Goal: Transaction & Acquisition: Purchase product/service

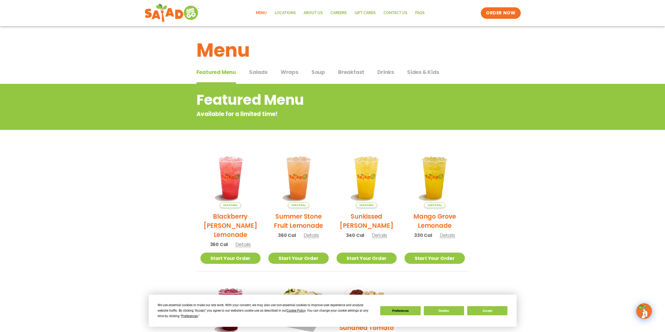
click at [254, 71] on span "Salads" at bounding box center [258, 72] width 19 height 8
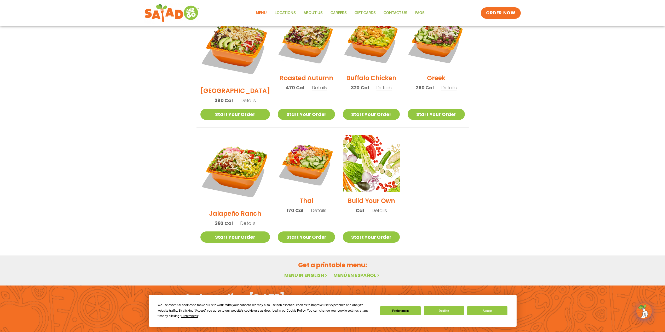
scroll to position [298, 0]
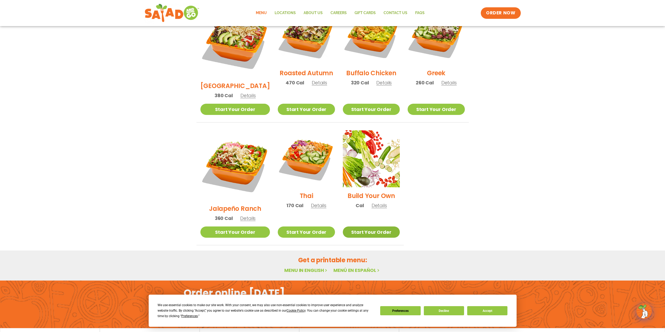
click at [364, 227] on link "Start Your Order" at bounding box center [371, 232] width 57 height 11
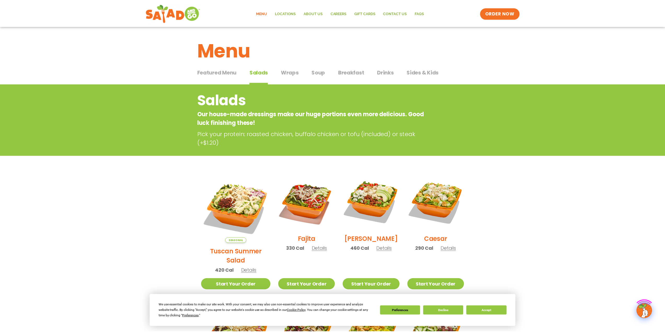
scroll to position [298, 0]
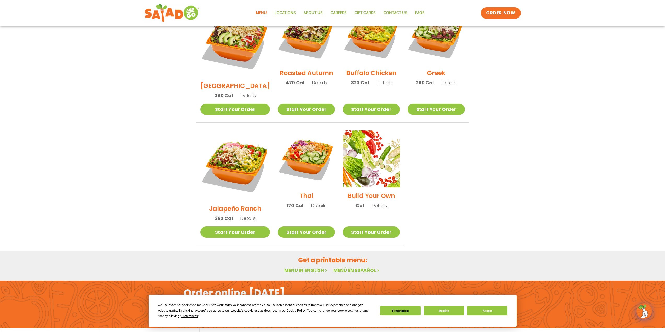
click at [371, 191] on h2 "Build Your Own" at bounding box center [371, 195] width 48 height 9
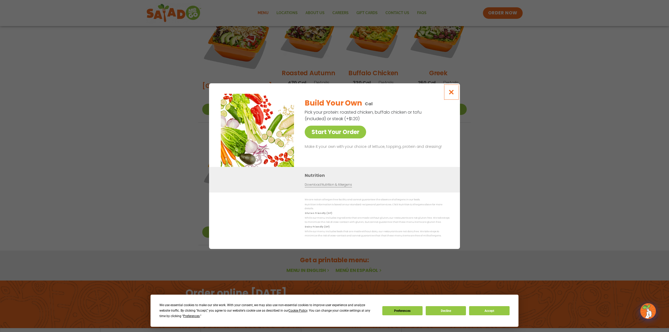
click at [453, 92] on icon "Close modal" at bounding box center [451, 91] width 7 height 5
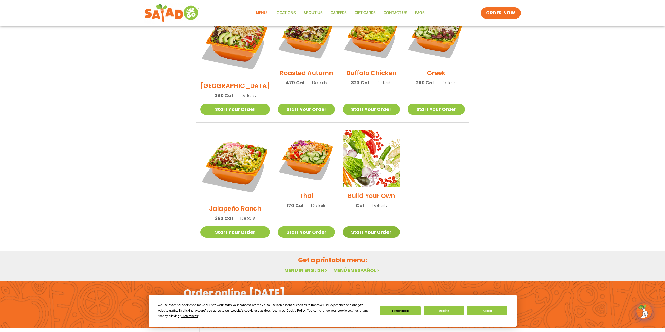
click at [372, 227] on link "Start Your Order" at bounding box center [371, 232] width 57 height 11
